Goal: Transaction & Acquisition: Purchase product/service

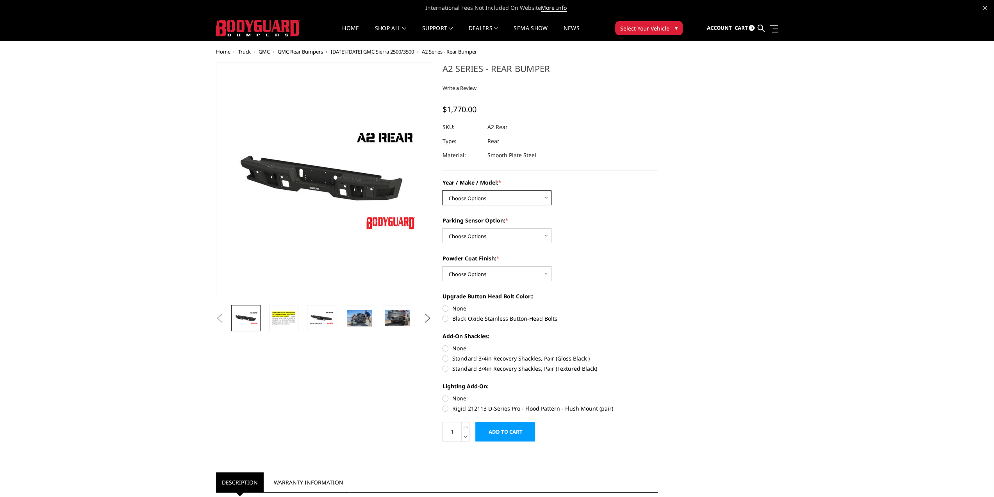
click at [495, 198] on select "Choose Options Chevrolet/GMC 20-24 2500 / 3500 Chevrolet/GMC 15-19 2500 / 3500 …" at bounding box center [496, 197] width 109 height 15
select select "1606"
click at [442, 190] on select "Choose Options Chevrolet/GMC 20-24 2500 / 3500 Chevrolet/GMC 15-19 2500 / 3500 …" at bounding box center [496, 197] width 109 height 15
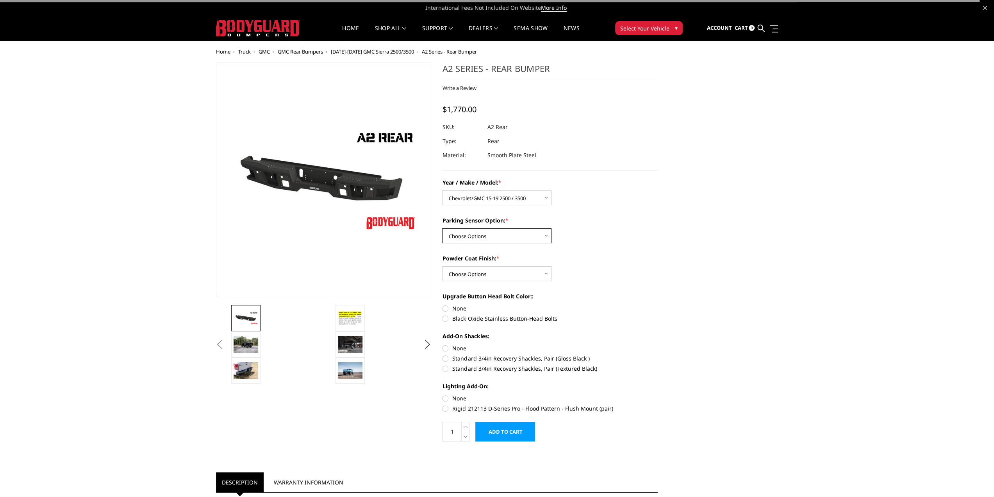
click at [474, 239] on select "Choose Options Yes - With sensor cutouts No - Without sensor cutouts" at bounding box center [496, 235] width 109 height 15
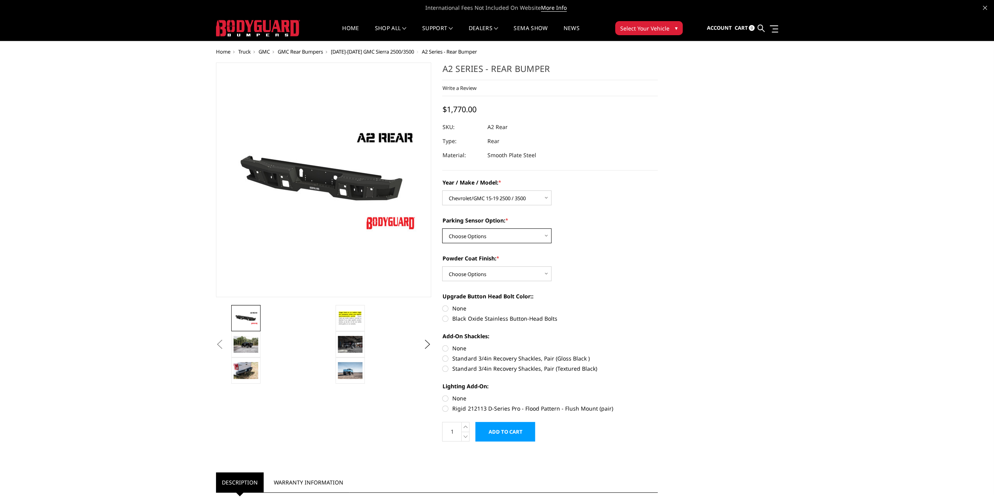
select select "564"
click at [442, 228] on select "Choose Options Yes - With sensor cutouts No - Without sensor cutouts" at bounding box center [496, 235] width 109 height 15
click at [473, 274] on select "Choose Options Bare metal (included) Texture black powder coat" at bounding box center [496, 273] width 109 height 15
select select "549"
click at [442, 266] on select "Choose Options Bare metal (included) Texture black powder coat" at bounding box center [496, 273] width 109 height 15
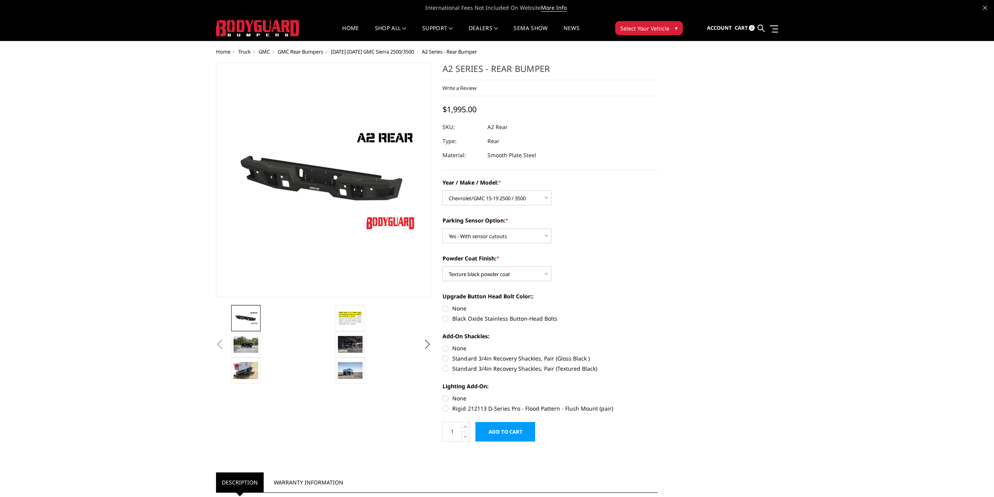
click at [503, 428] on input "Add to Cart" at bounding box center [505, 432] width 60 height 20
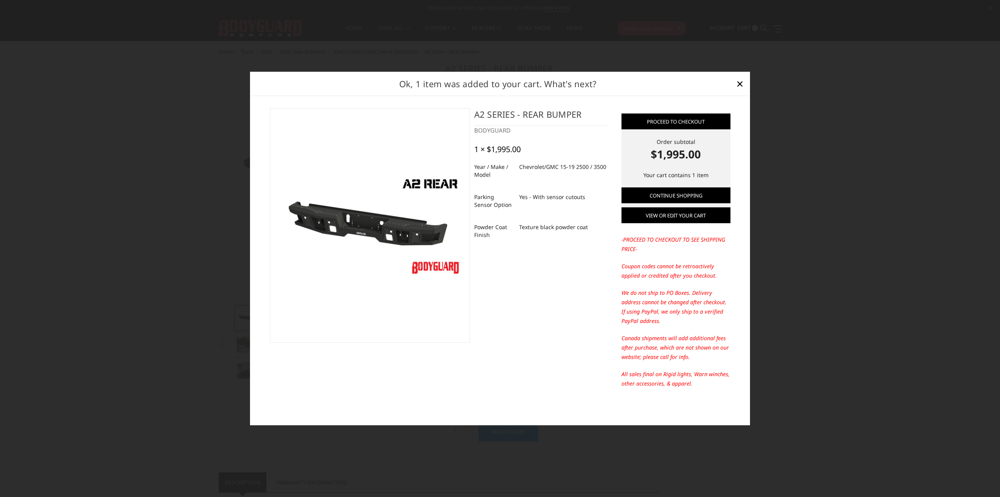
click at [665, 214] on link "View or edit your cart" at bounding box center [676, 215] width 109 height 16
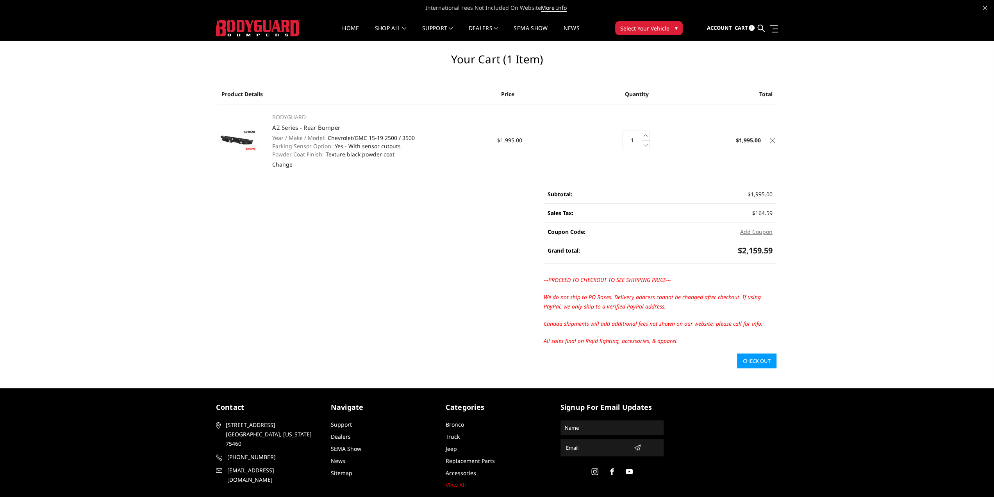
click at [758, 361] on link "Check out" at bounding box center [756, 360] width 39 height 15
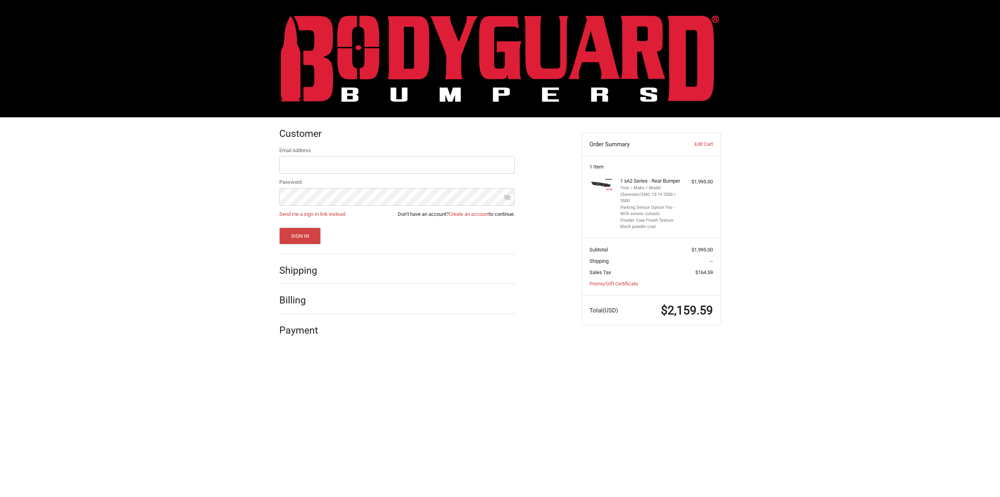
click at [418, 273] on div at bounding box center [423, 272] width 182 height 10
click at [469, 272] on div at bounding box center [423, 272] width 182 height 10
